Goal: Check status: Check status

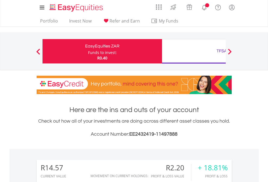
scroll to position [52, 85]
click at [88, 51] on div "Funds to invest:" at bounding box center [102, 52] width 29 height 5
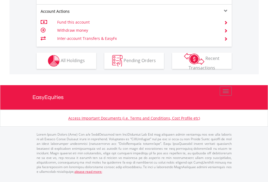
scroll to position [530, 0]
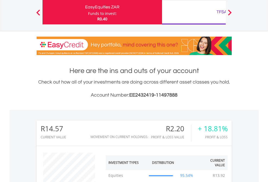
click at [194, 12] on div "TFSA" at bounding box center [221, 12] width 113 height 8
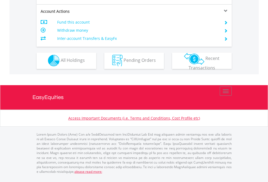
scroll to position [506, 0]
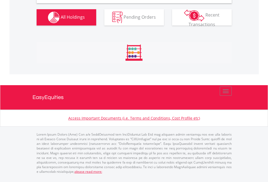
scroll to position [524, 0]
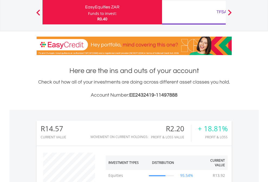
scroll to position [52, 85]
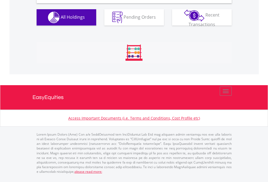
click at [61, 20] on span "All Holdings" at bounding box center [73, 17] width 24 height 6
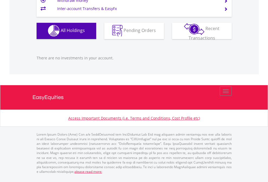
scroll to position [52, 85]
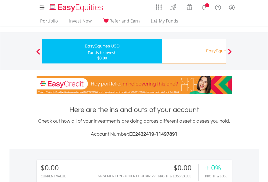
scroll to position [402, 0]
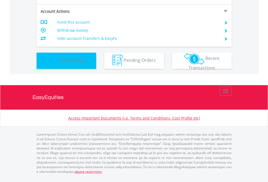
click at [61, 63] on span "All Holdings" at bounding box center [73, 60] width 24 height 6
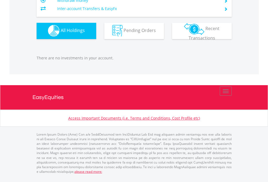
scroll to position [536, 0]
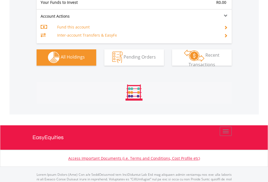
scroll to position [536, 0]
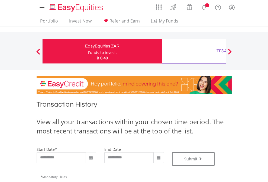
type input "**********"
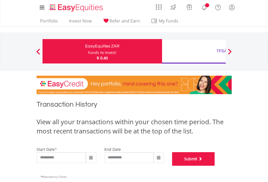
click at [215, 165] on button "Submit" at bounding box center [193, 159] width 43 height 14
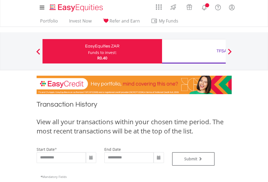
click at [194, 51] on div "TFSA" at bounding box center [221, 51] width 113 height 8
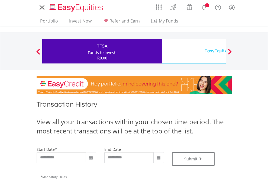
type input "**********"
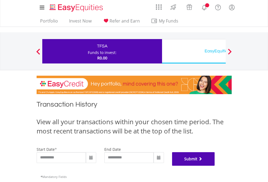
click at [215, 165] on button "Submit" at bounding box center [193, 159] width 43 height 14
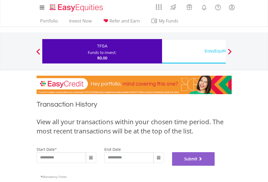
scroll to position [220, 0]
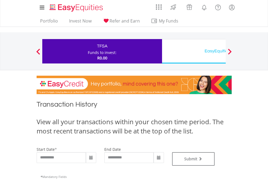
click at [194, 51] on div "EasyEquities USD" at bounding box center [221, 51] width 113 height 8
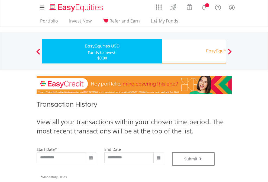
type input "**********"
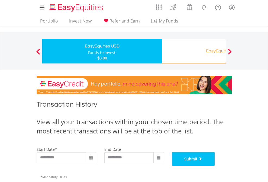
click at [215, 165] on button "Submit" at bounding box center [193, 159] width 43 height 14
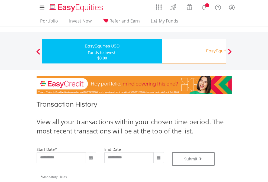
click at [194, 51] on div "EasyEquities RA" at bounding box center [221, 51] width 113 height 8
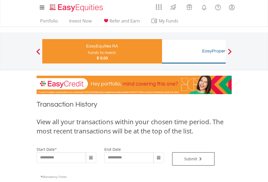
type input "**********"
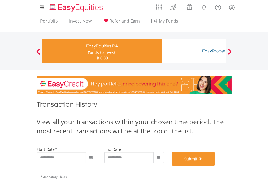
click at [215, 165] on button "Submit" at bounding box center [193, 159] width 43 height 14
